Goal: Register for event/course

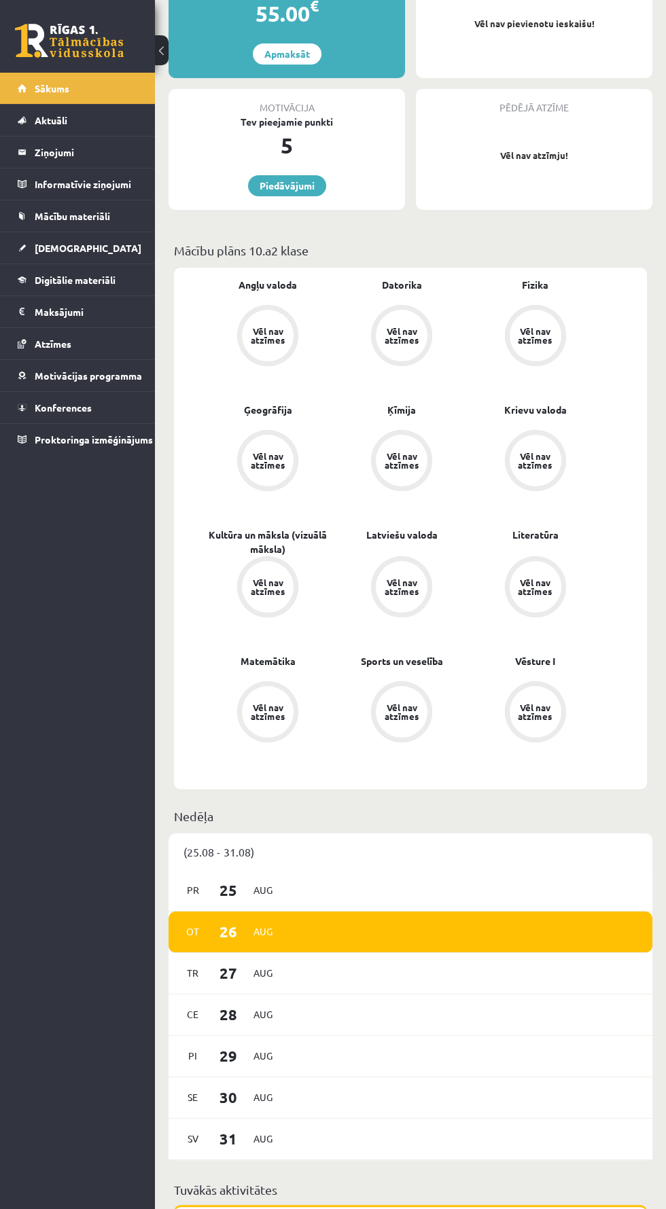
scroll to position [308, 0]
click at [118, 114] on link "Aktuāli" at bounding box center [78, 120] width 120 height 31
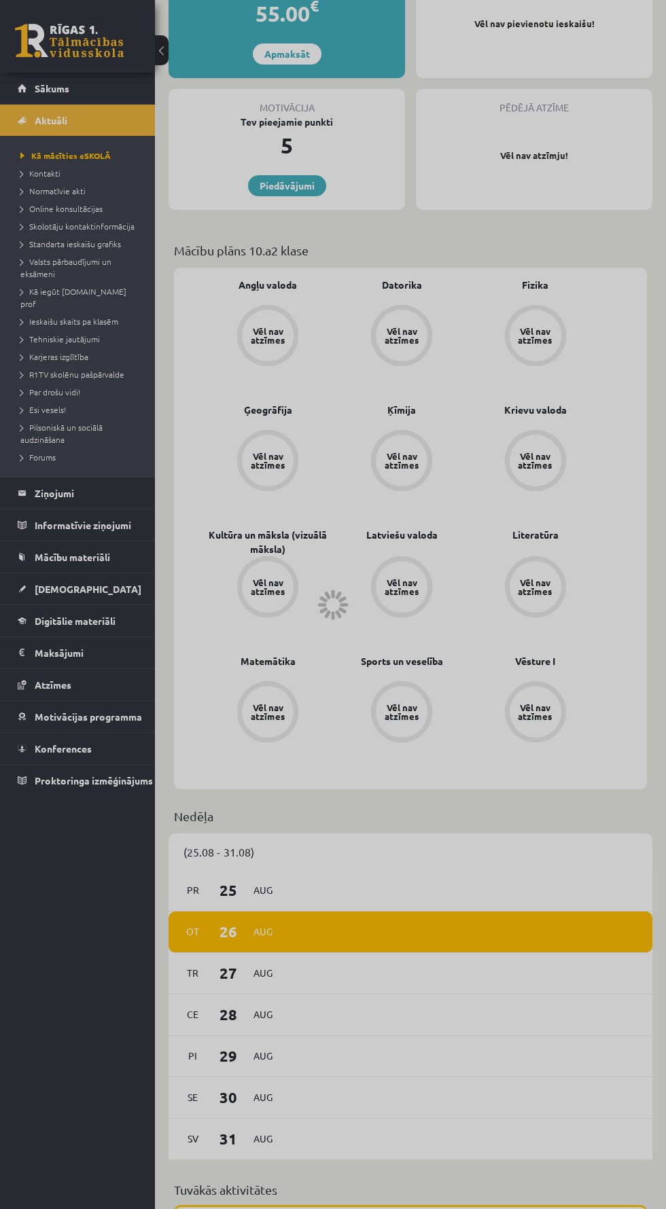
scroll to position [247, 0]
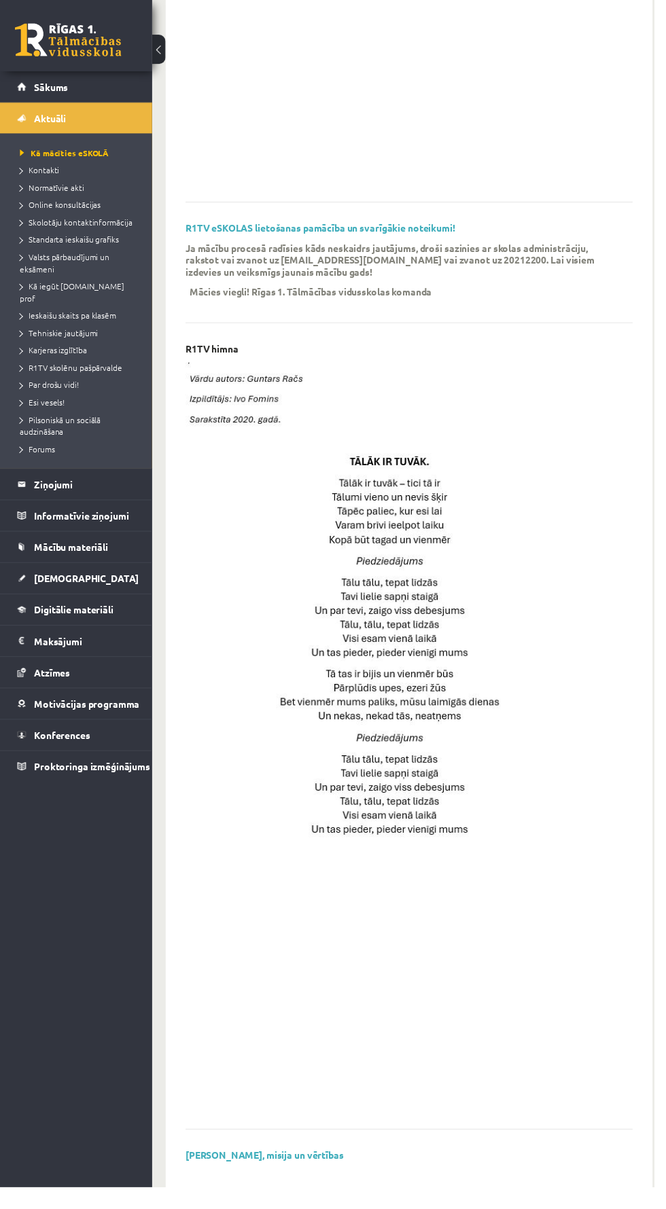
click at [100, 477] on legend "Ziņojumi 0" at bounding box center [86, 492] width 103 height 31
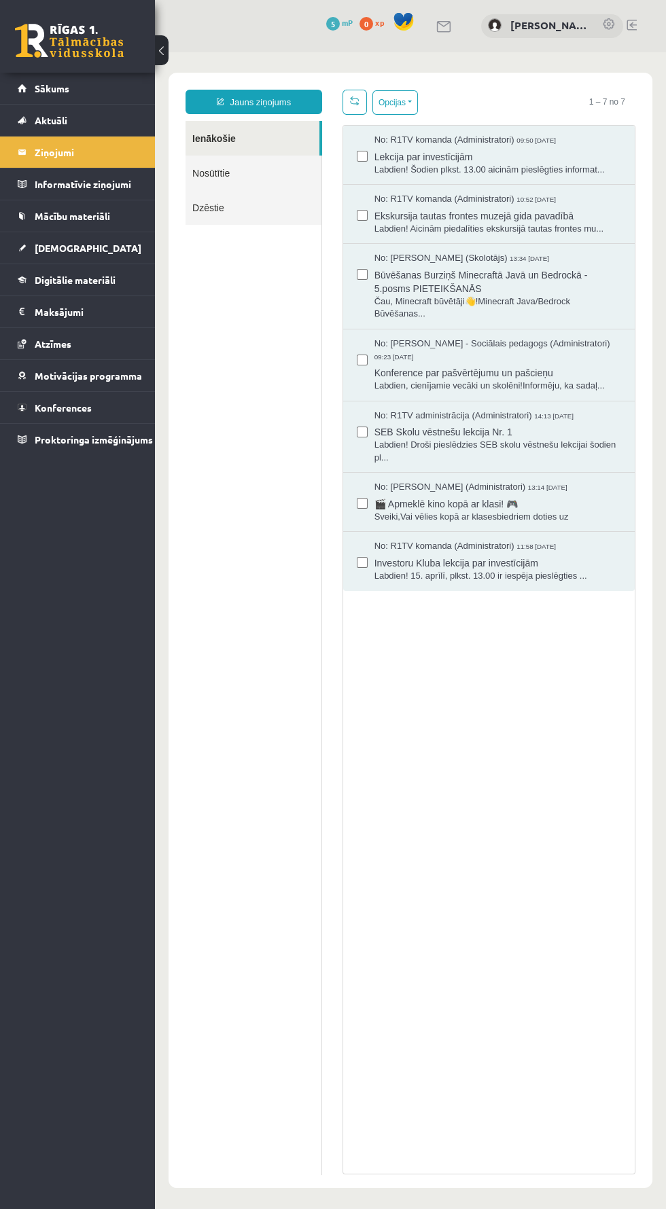
click at [101, 312] on legend "Maksājumi 0" at bounding box center [86, 311] width 103 height 31
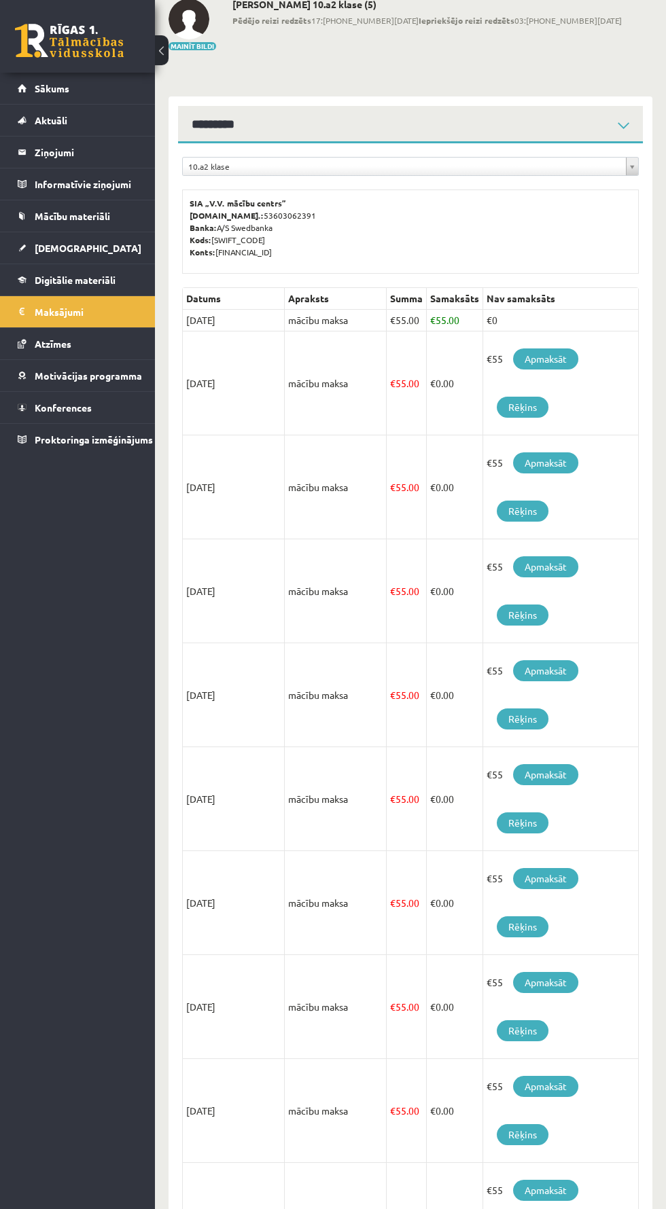
click at [115, 346] on link "Atzīmes" at bounding box center [78, 343] width 120 height 31
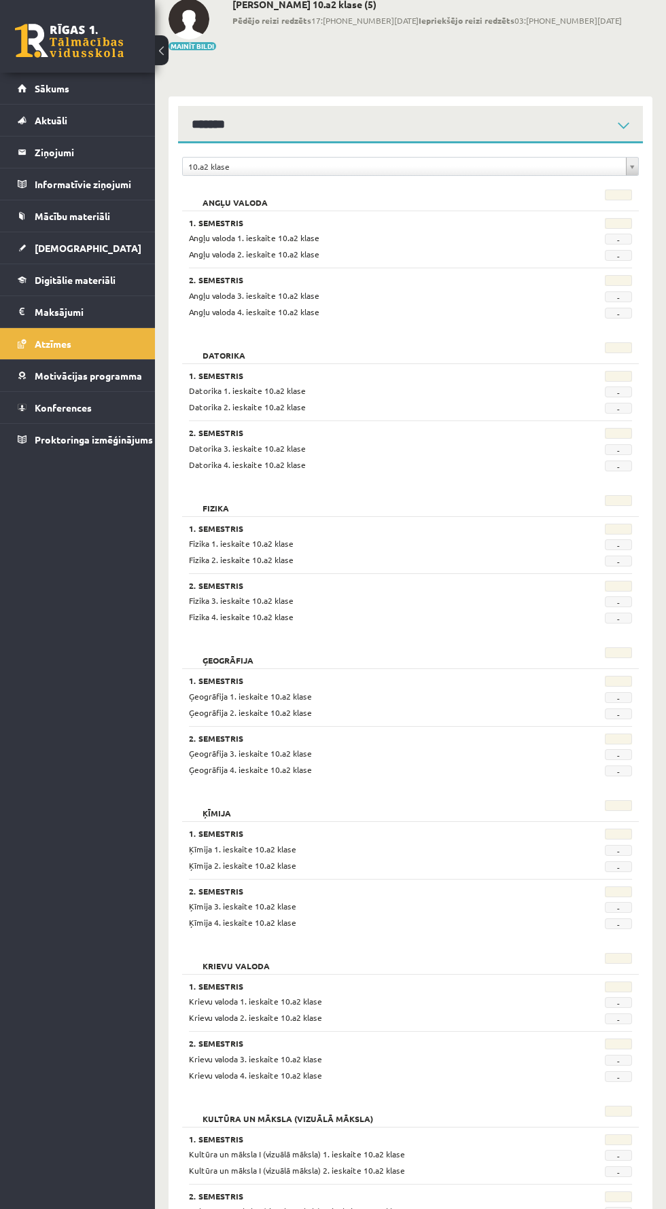
click at [106, 289] on link "Digitālie materiāli" at bounding box center [78, 279] width 120 height 31
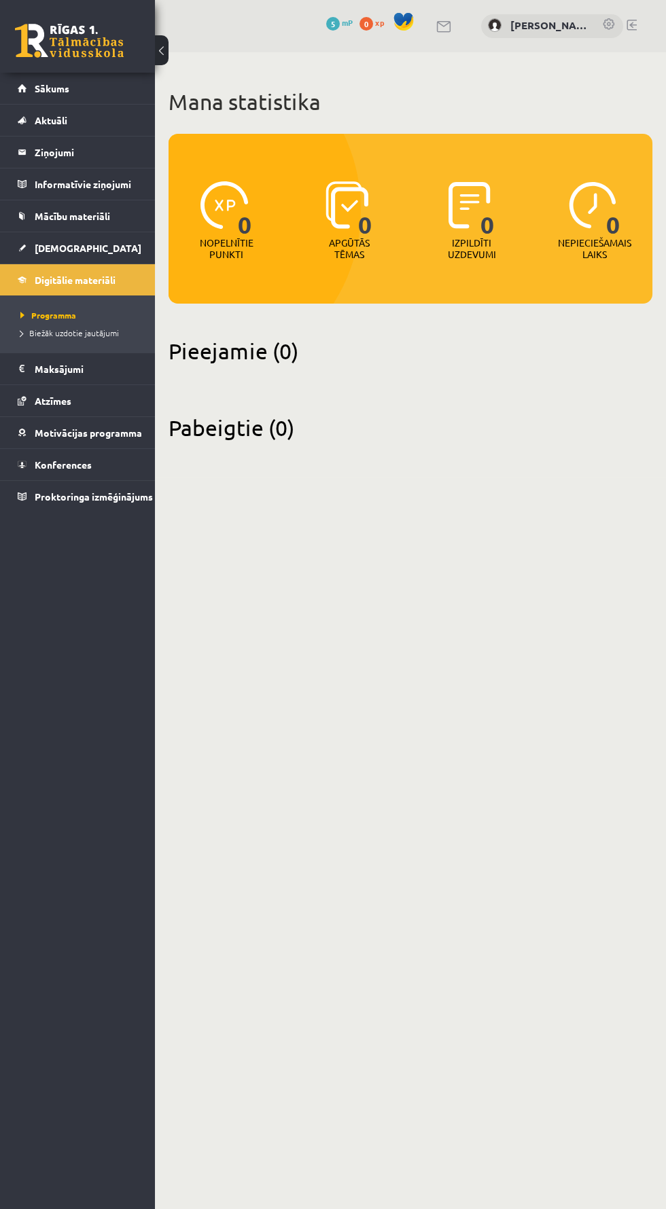
click at [121, 246] on link "[DEMOGRAPHIC_DATA]" at bounding box center [78, 247] width 120 height 31
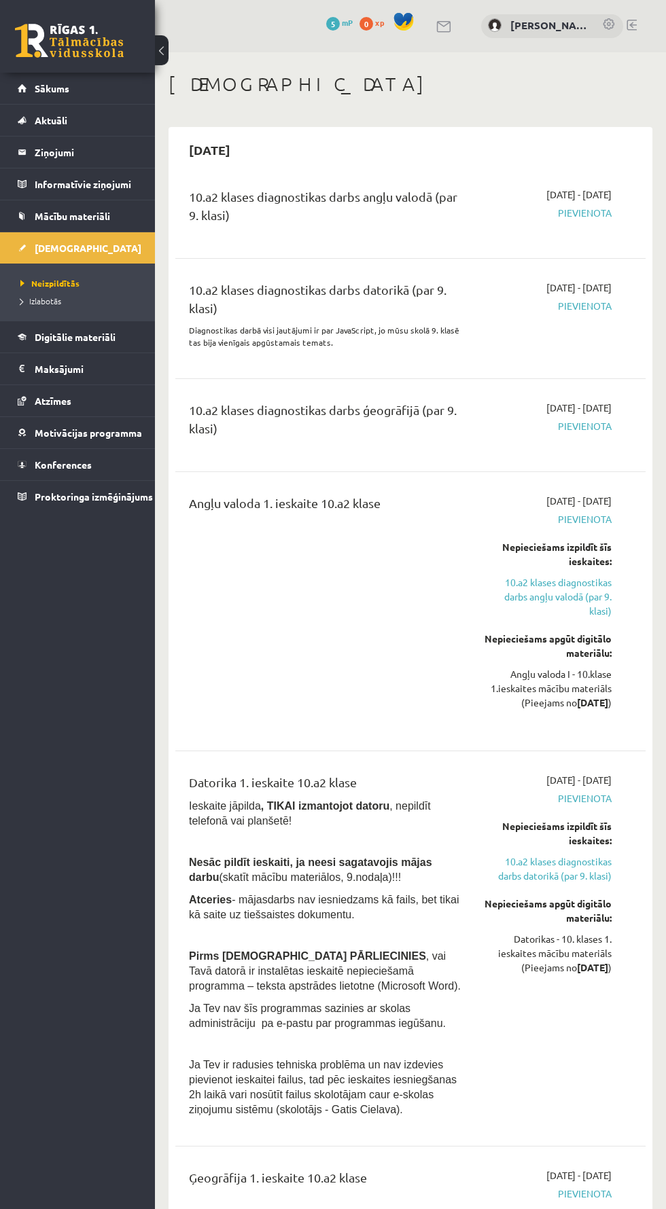
click at [94, 469] on link "Konferences" at bounding box center [78, 464] width 120 height 31
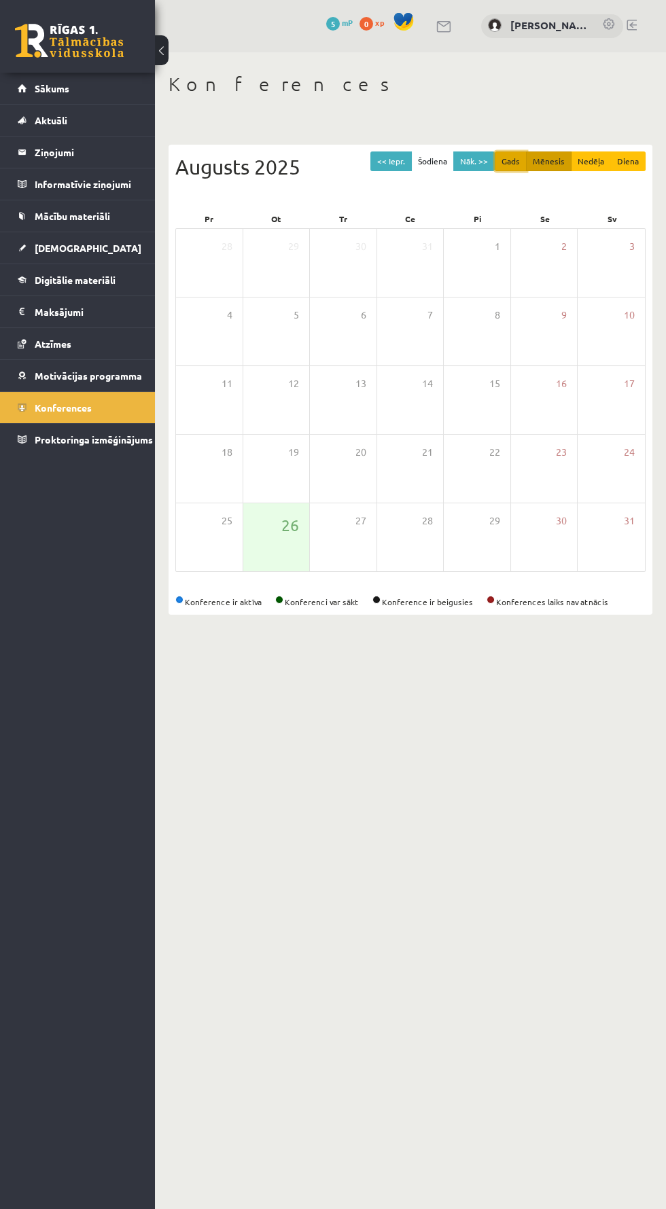
click at [513, 160] on button "Gads" at bounding box center [510, 161] width 32 height 20
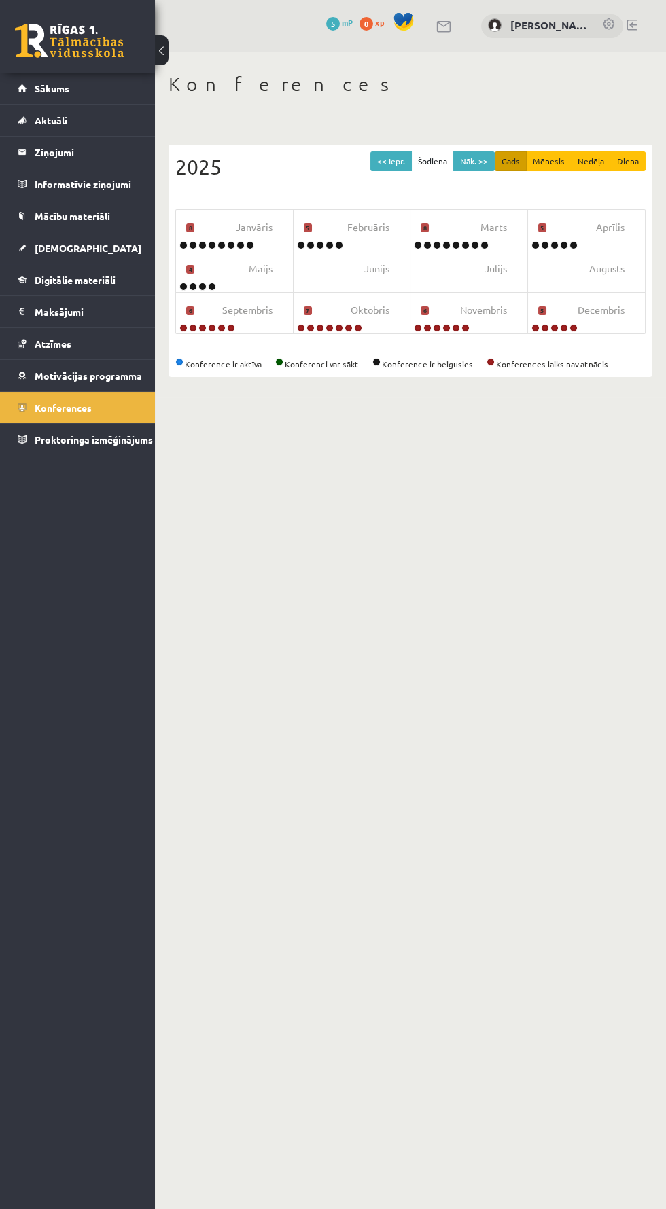
click at [251, 314] on span "Septembris" at bounding box center [247, 310] width 50 height 15
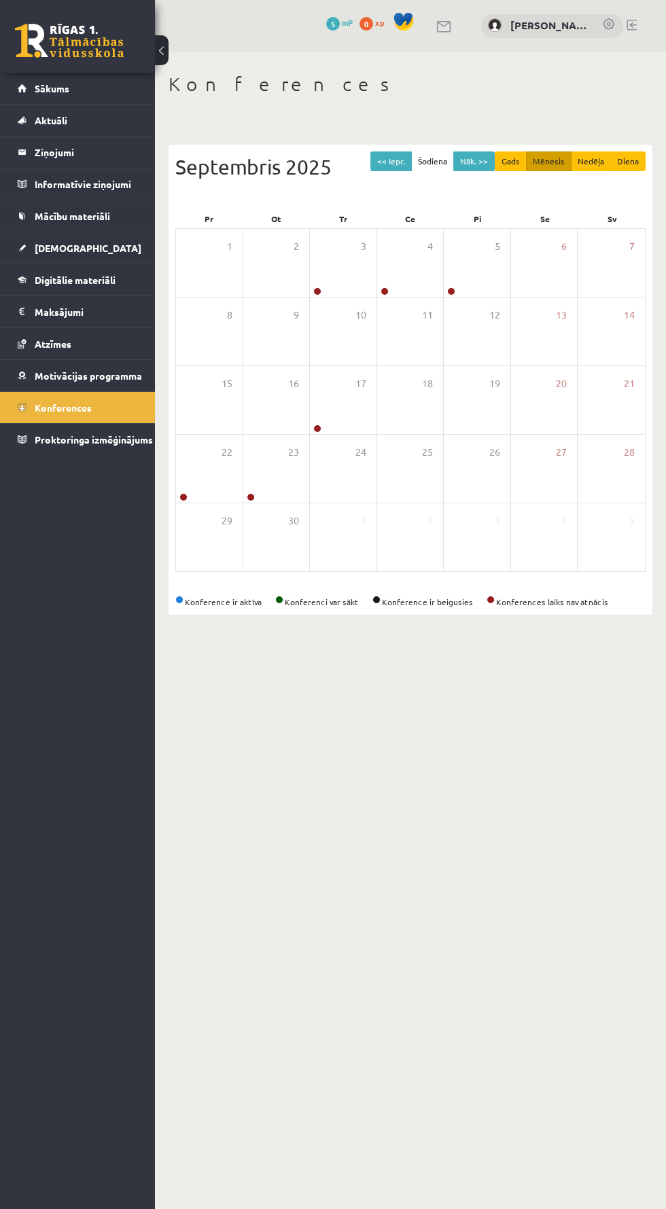
click at [664, 474] on div "Konferences << Iepr. Šodiena Nāk. >> Gads Mēnesis Nedēļa Diena [DATE] Pr Ot Tr …" at bounding box center [410, 343] width 511 height 583
click at [17, 1001] on div "0 Dāvanas 5 mP 0 xp [PERSON_NAME] Sākums Aktuāli Kā mācīties eSKOLĀ Kontakti No…" at bounding box center [77, 604] width 155 height 1209
click at [344, 255] on div "3" at bounding box center [343, 263] width 67 height 68
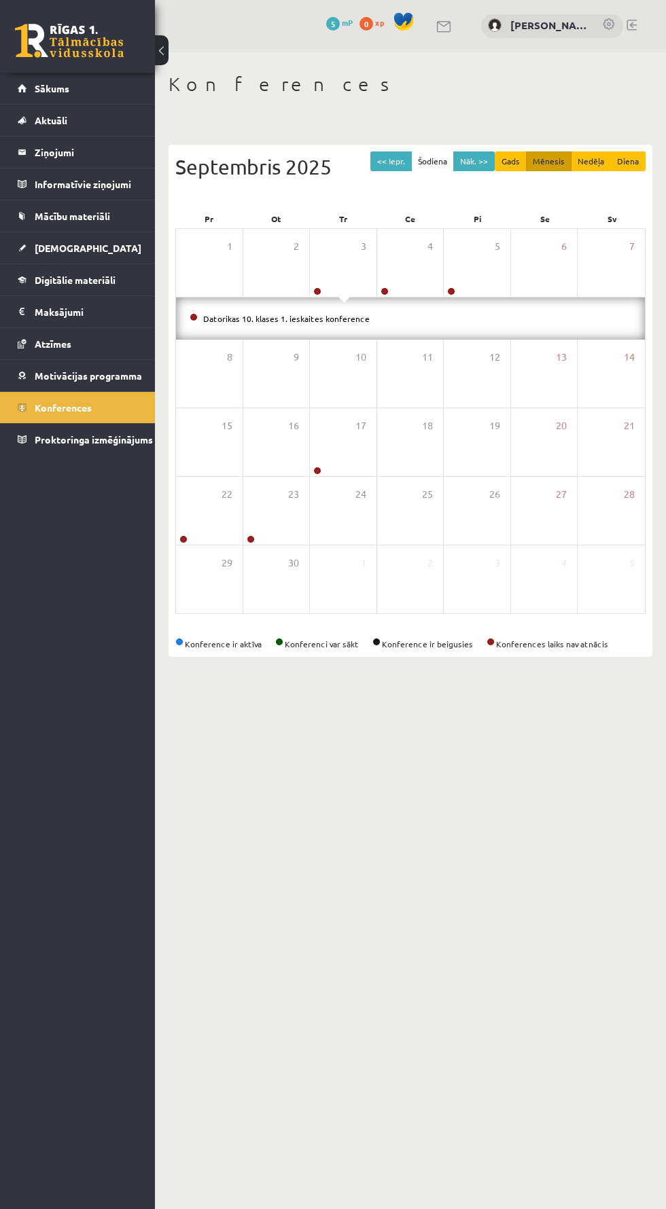
click at [309, 314] on link "Datorikas 10. klases 1. ieskaites konference" at bounding box center [286, 318] width 166 height 11
